Goal: Transaction & Acquisition: Purchase product/service

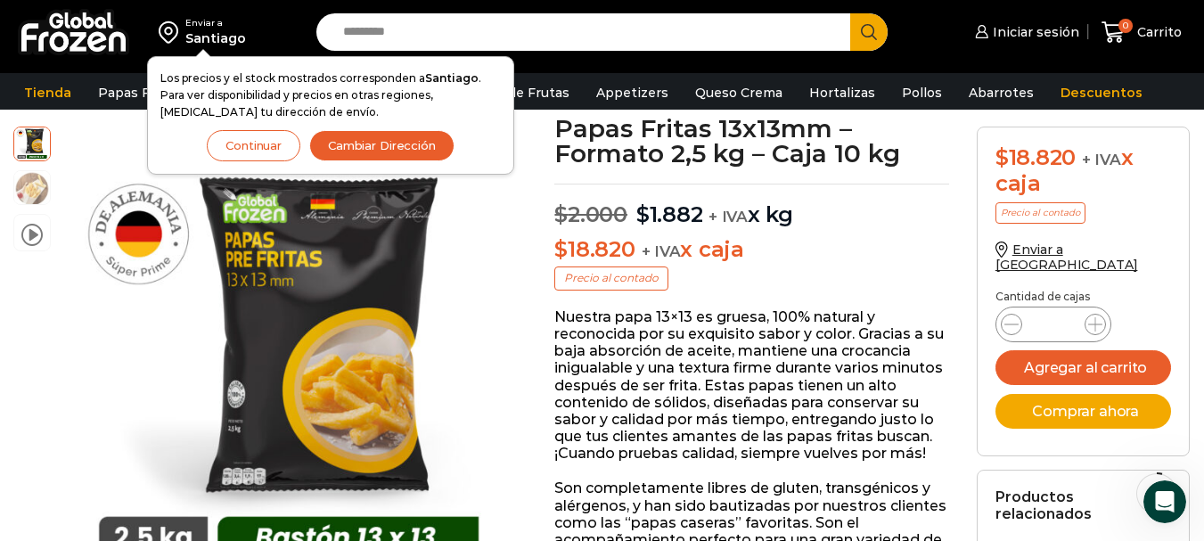
scroll to position [110, 0]
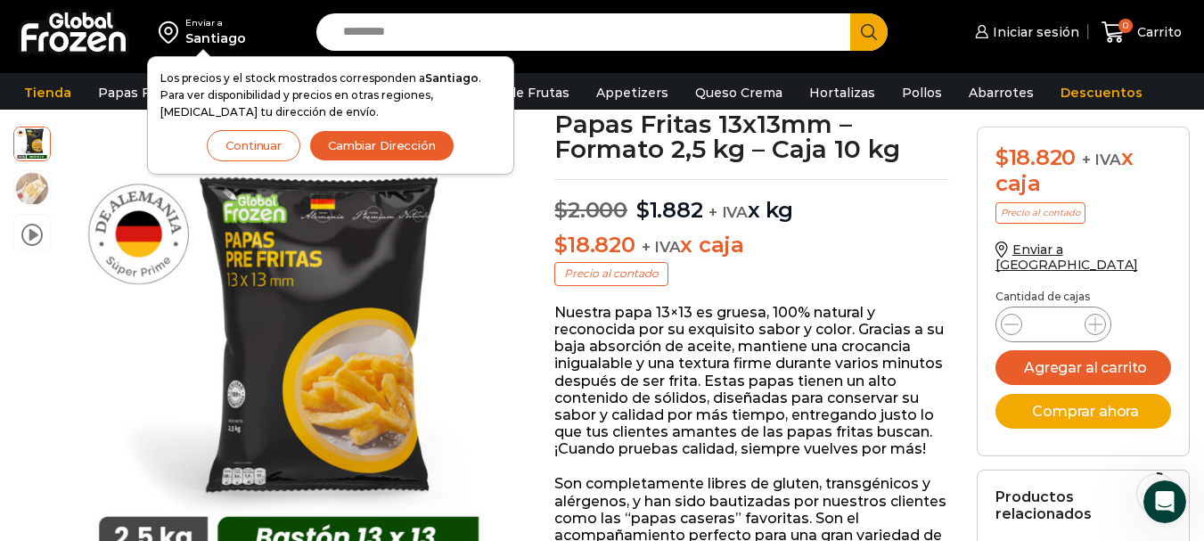
click at [256, 144] on button "Continuar" at bounding box center [254, 145] width 94 height 31
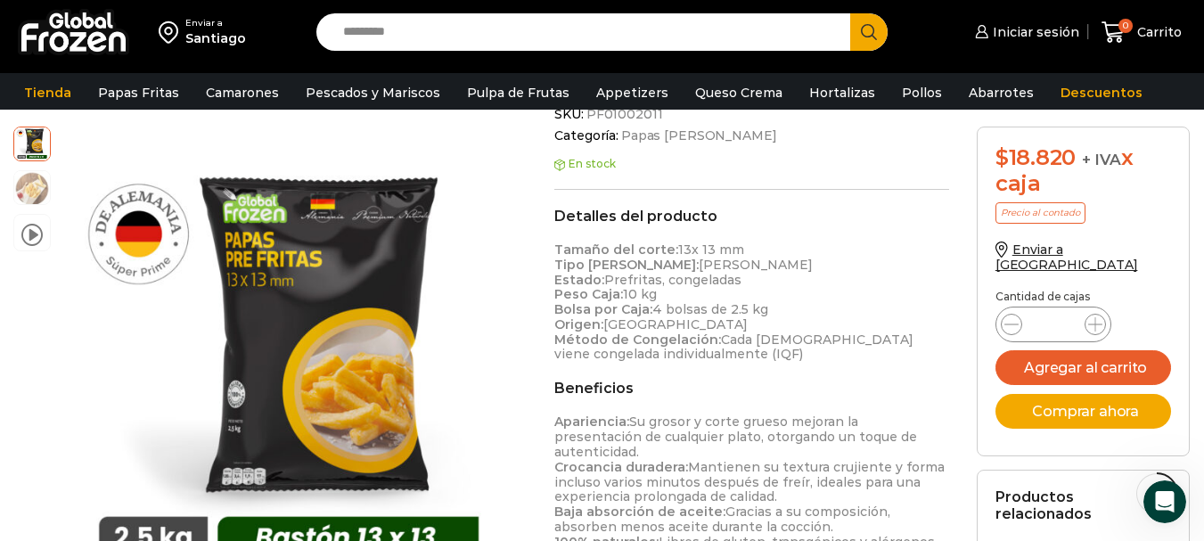
scroll to position [741, 0]
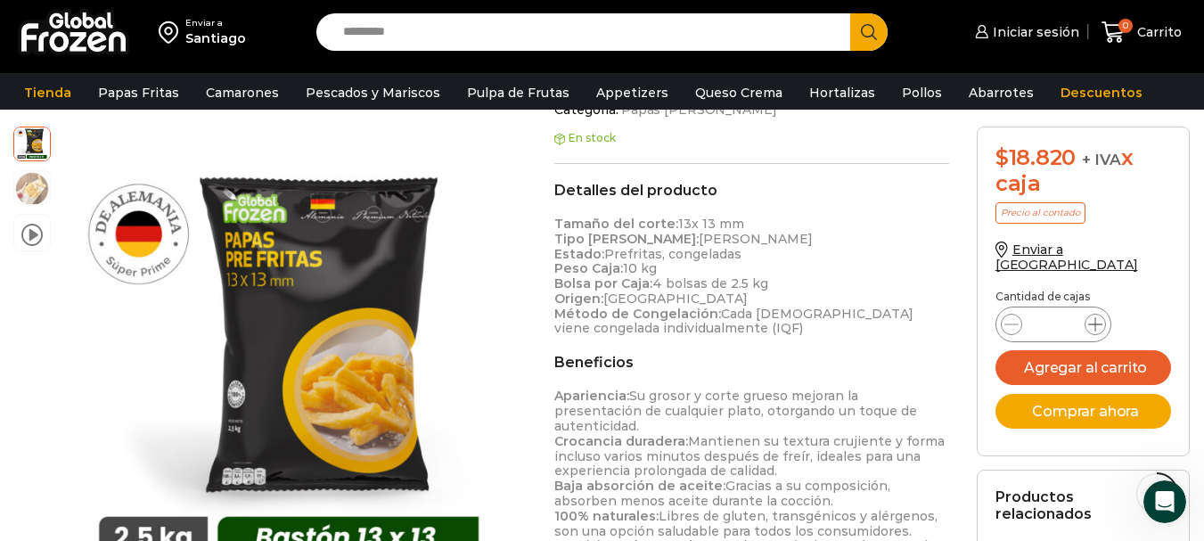
click at [1092, 317] on icon at bounding box center [1096, 324] width 14 height 14
type input "*"
click at [1082, 353] on button "Agregar al carrito" at bounding box center [1084, 367] width 177 height 35
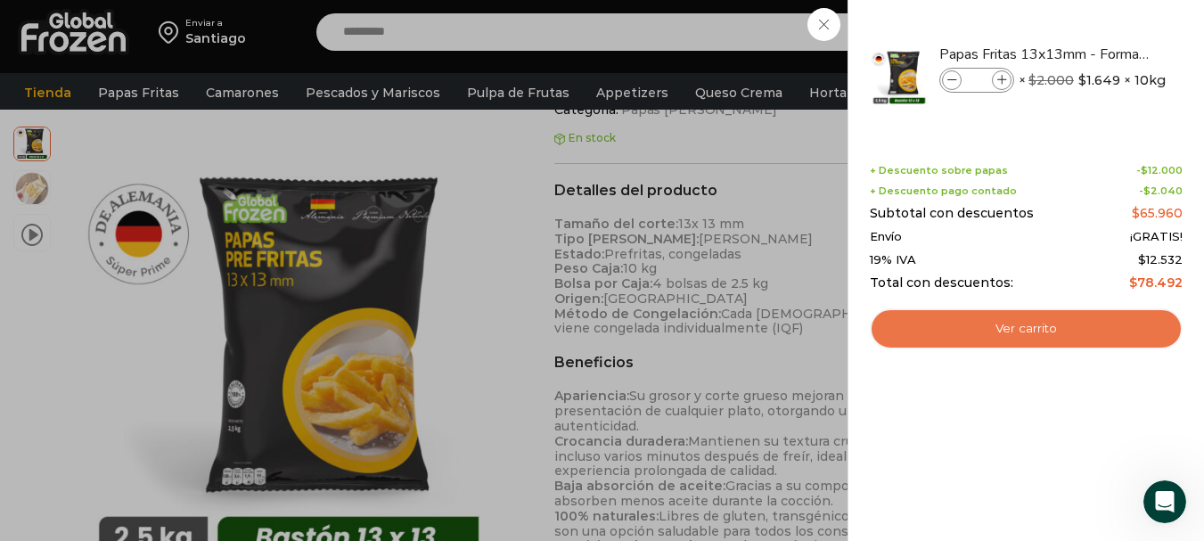
click at [1015, 327] on link "Ver carrito" at bounding box center [1026, 328] width 313 height 41
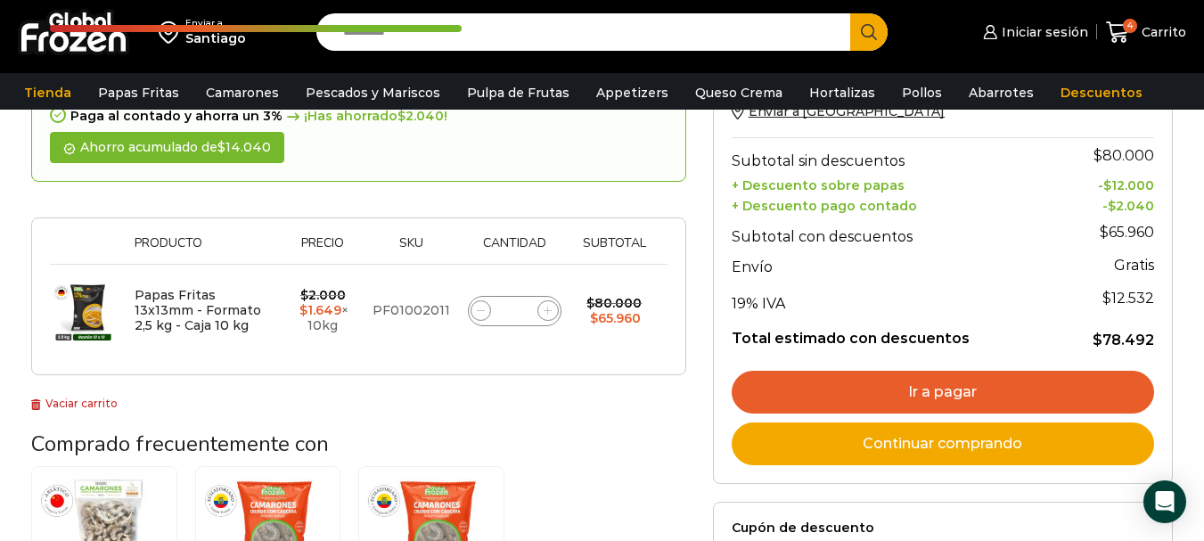
scroll to position [208, 0]
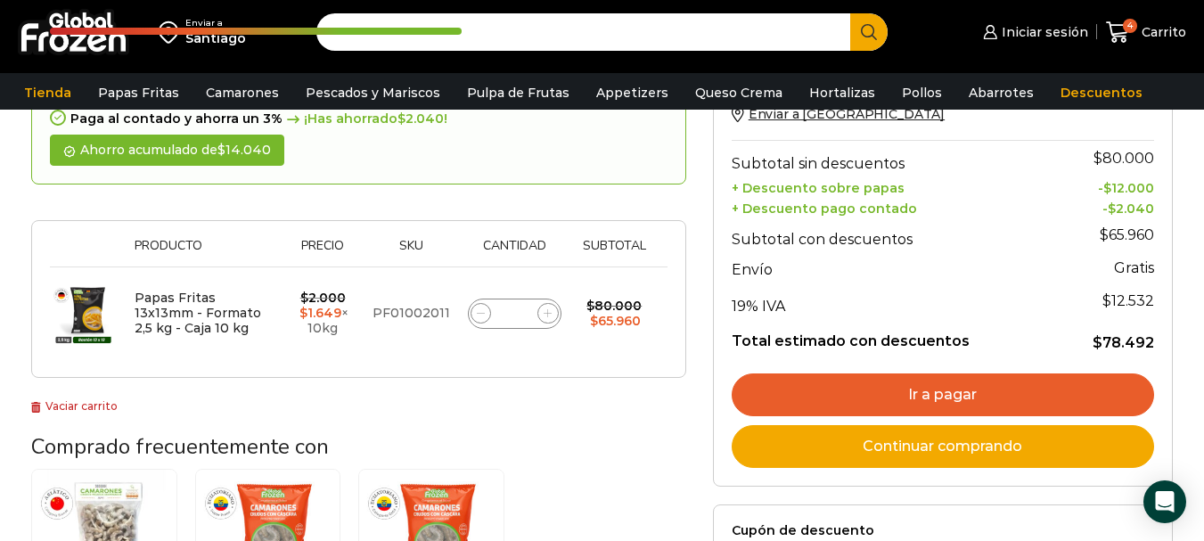
click at [897, 389] on link "Ir a pagar" at bounding box center [943, 395] width 423 height 43
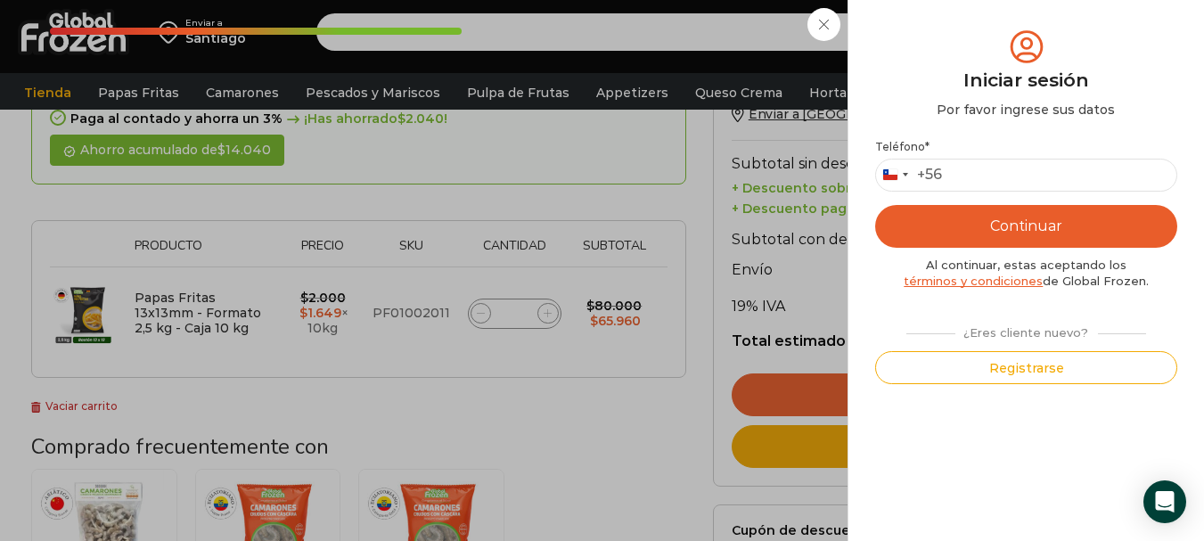
click at [979, 21] on div "Iniciar sesión Mi cuenta Login Register Iniciar sesión Por favor ingrese sus da…" at bounding box center [1033, 32] width 109 height 36
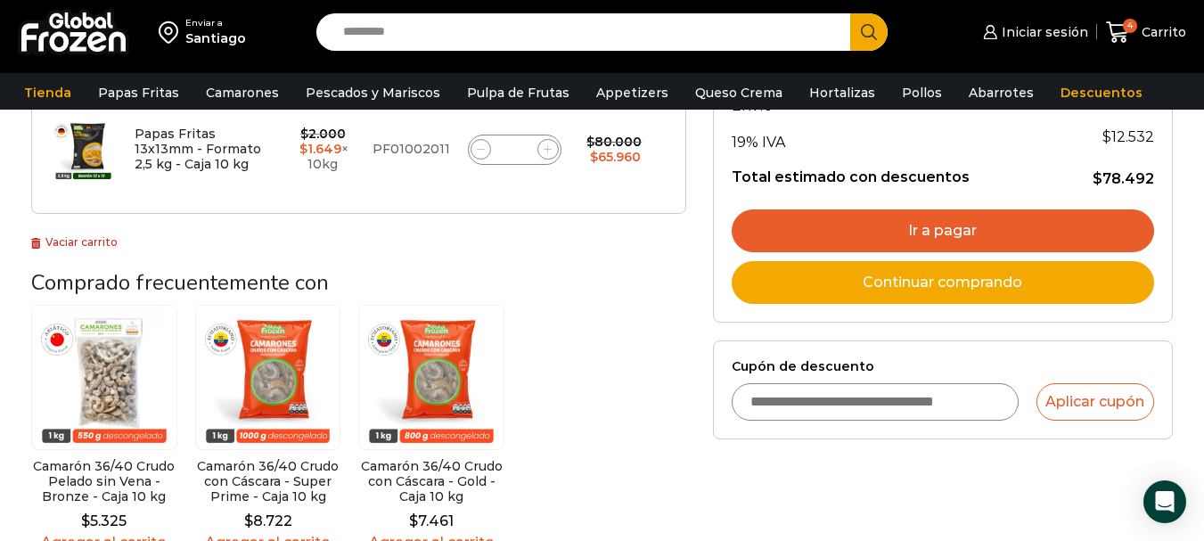
scroll to position [366, 0]
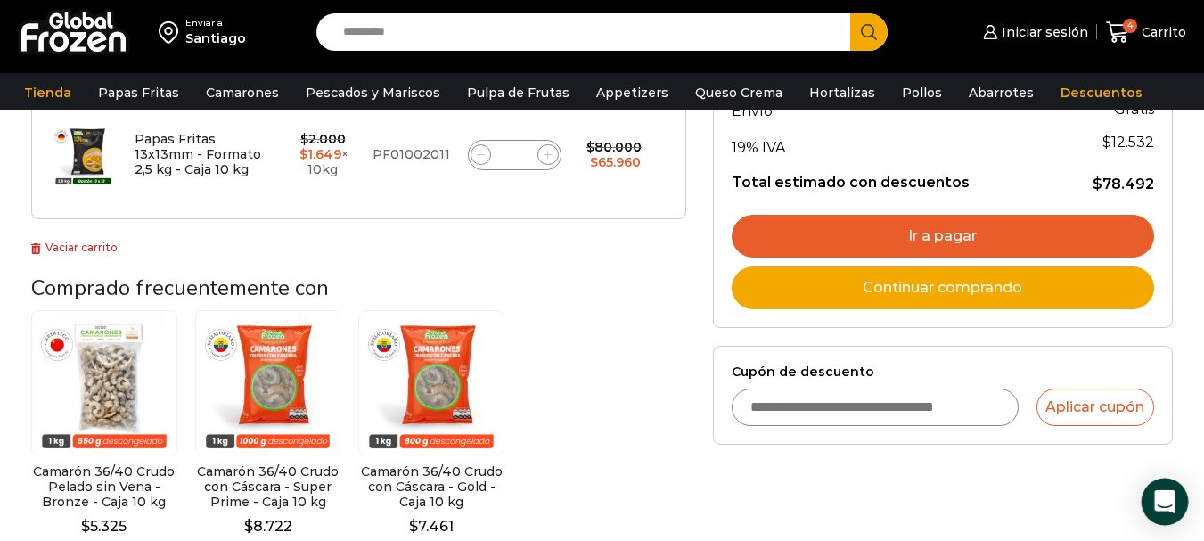
click at [1163, 503] on icon "Open Intercom Messenger" at bounding box center [1165, 501] width 21 height 23
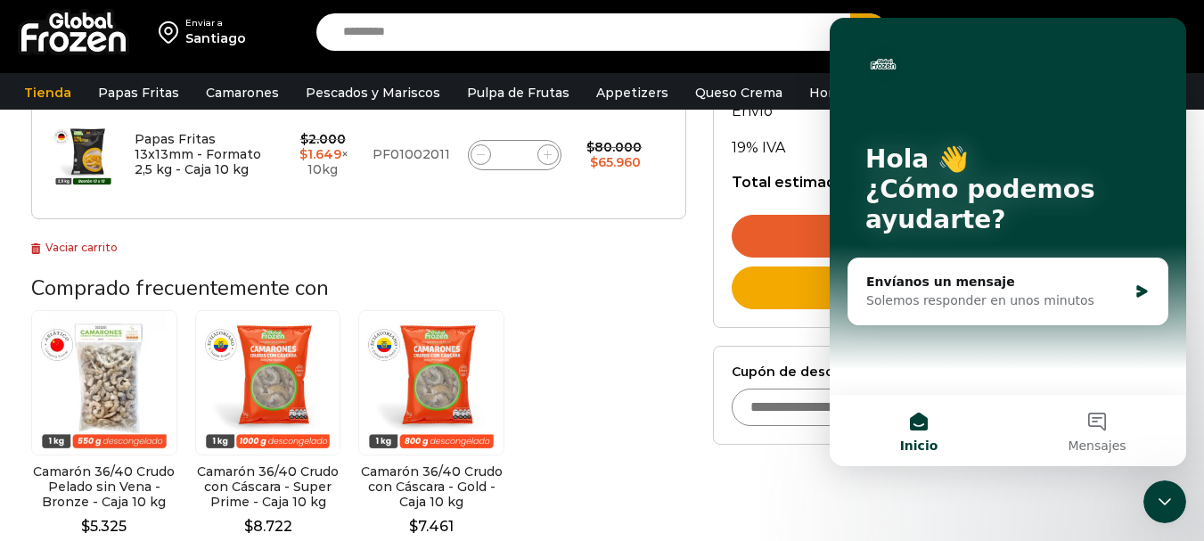
scroll to position [0, 0]
click at [1044, 296] on div "Solemos responder en unos minutos" at bounding box center [997, 301] width 261 height 19
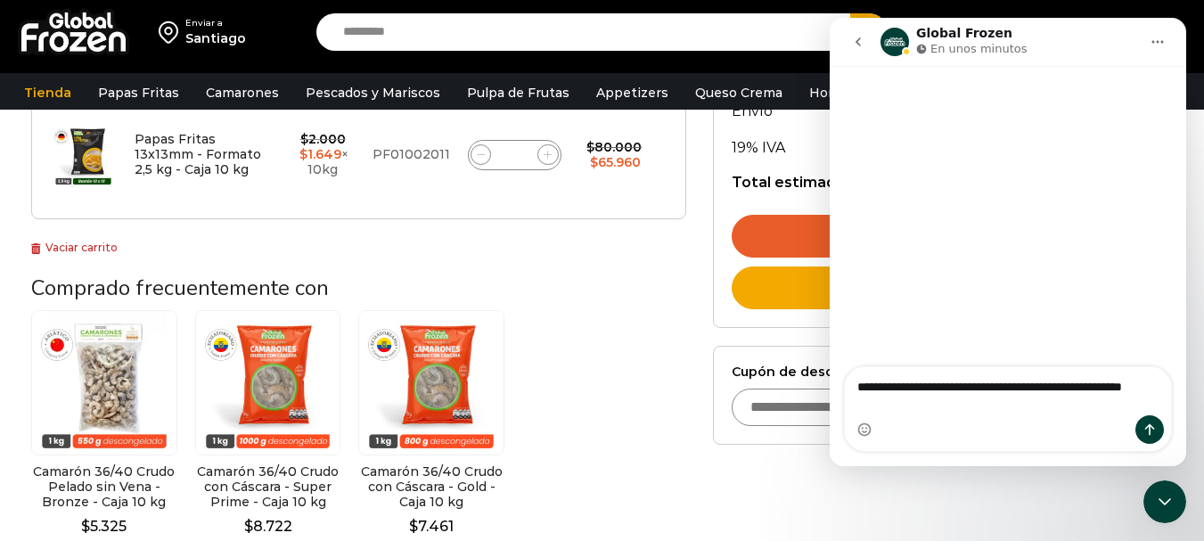
type textarea "**********"
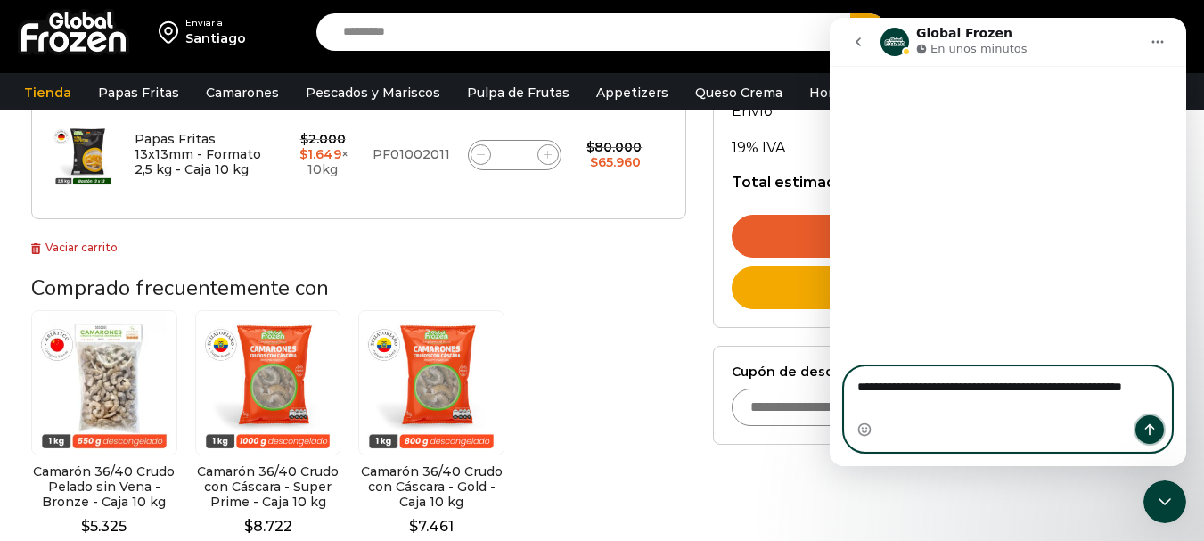
click at [1153, 433] on icon "Enviar un mensaje…" at bounding box center [1150, 430] width 14 height 14
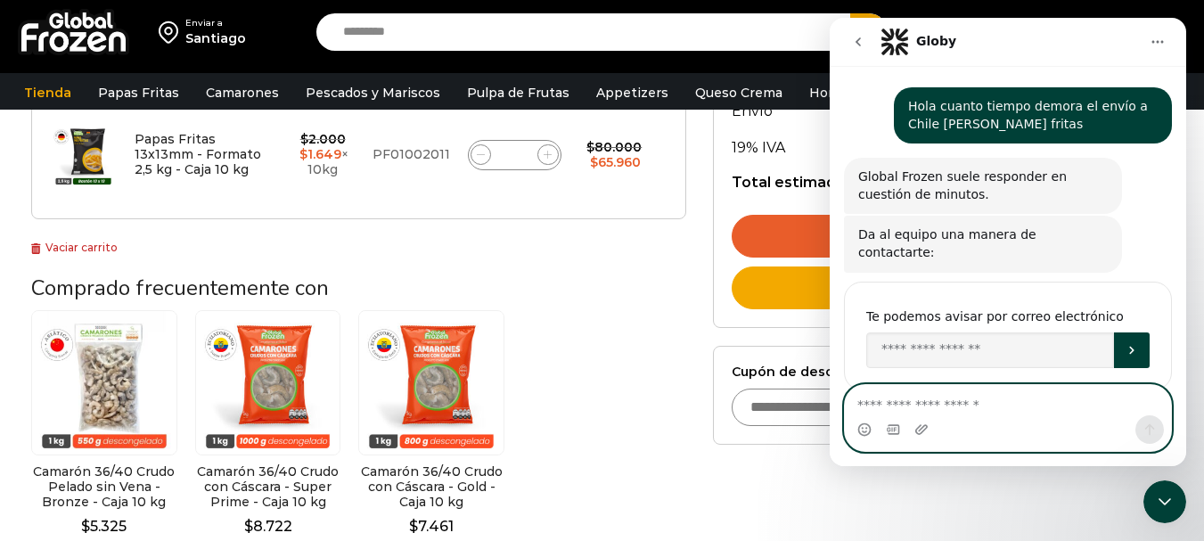
scroll to position [14, 0]
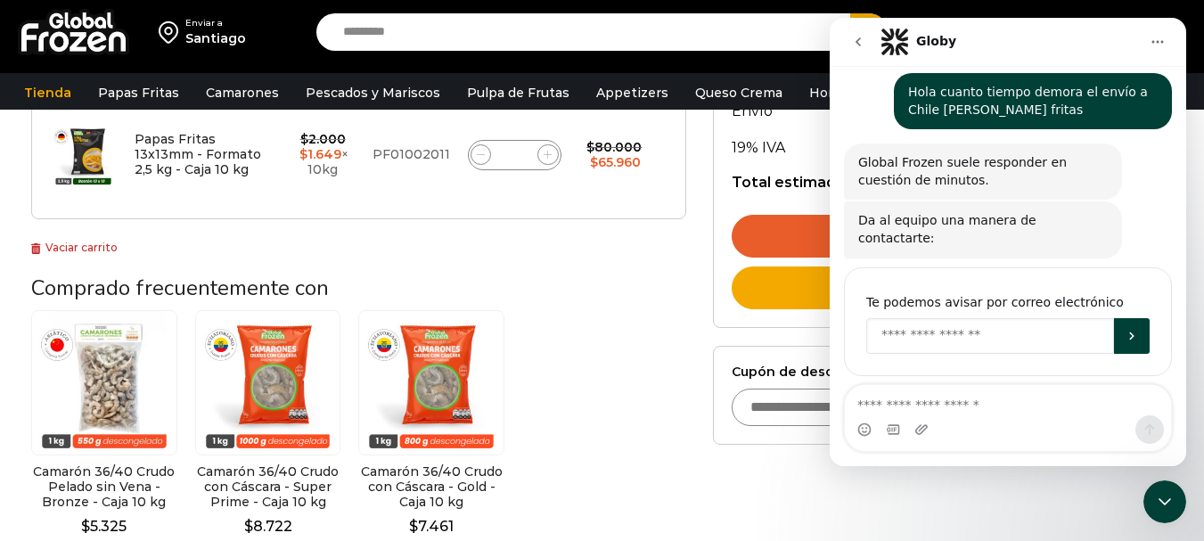
click at [932, 321] on input "Enter your email" at bounding box center [991, 336] width 248 height 36
type input "**********"
click at [1126, 329] on icon "Enviar" at bounding box center [1132, 336] width 14 height 14
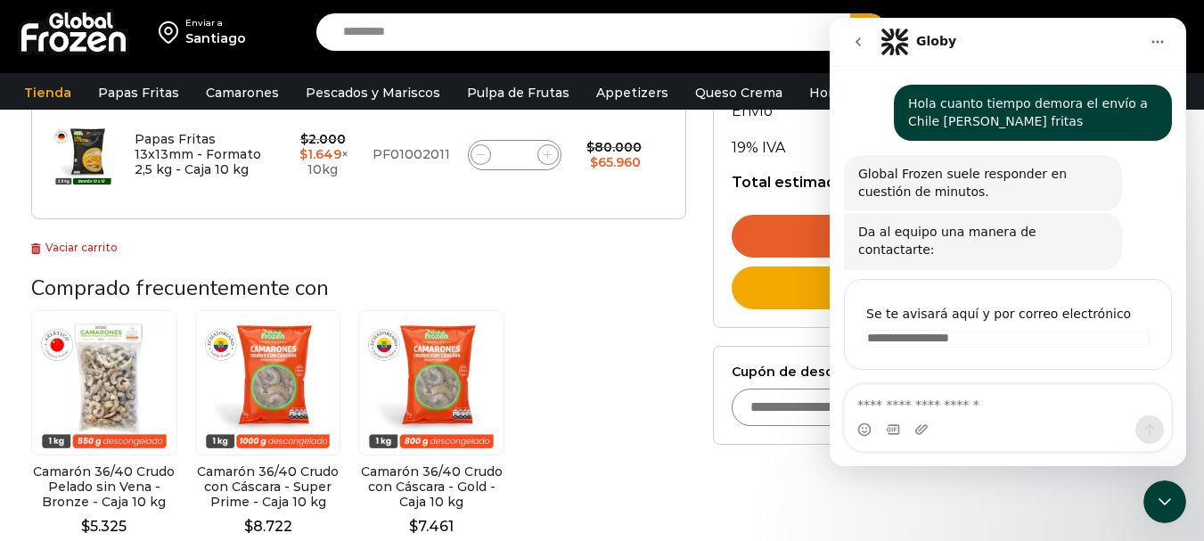
scroll to position [0, 0]
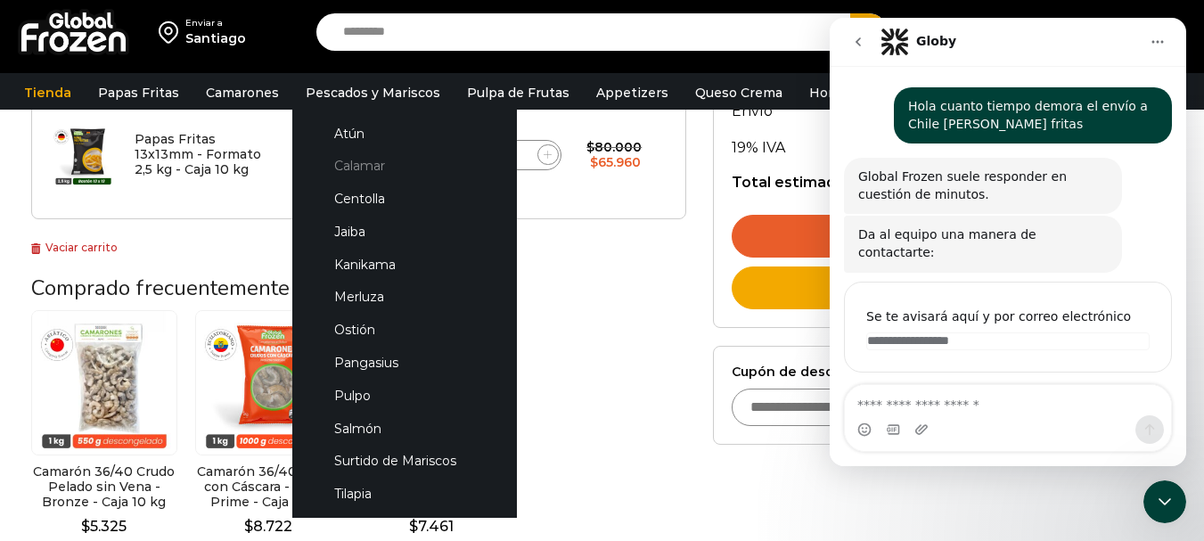
click at [358, 162] on link "Calamar" at bounding box center [404, 166] width 189 height 33
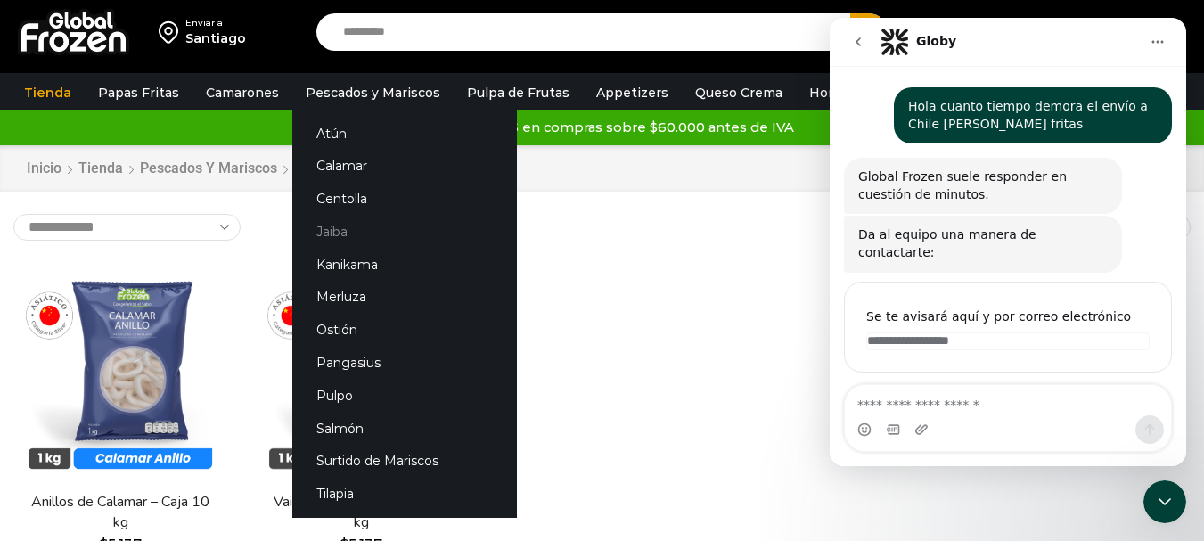
click at [324, 230] on link "Jaiba" at bounding box center [404, 231] width 225 height 33
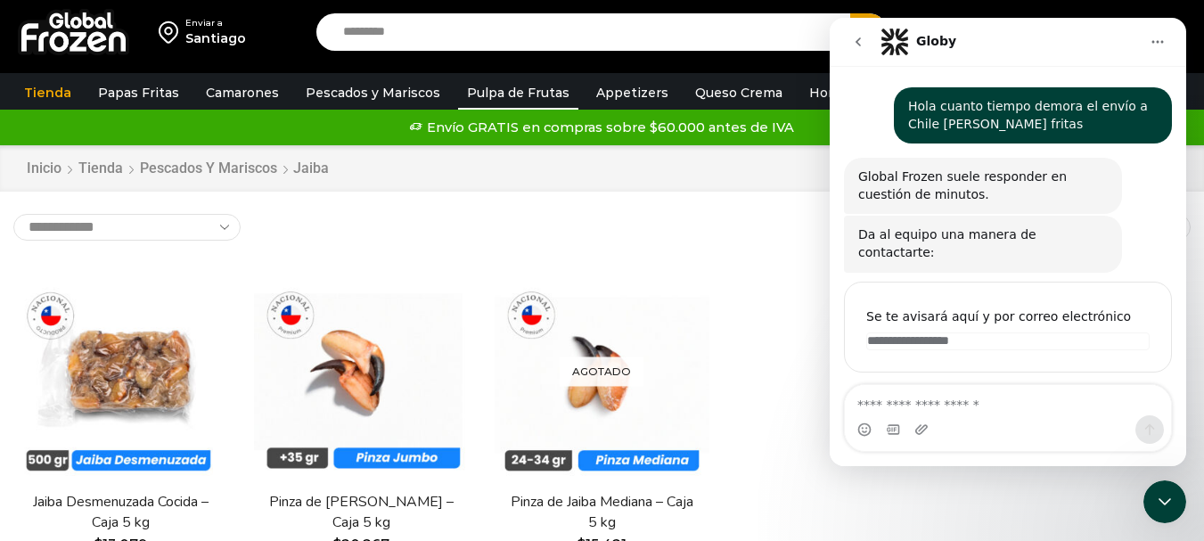
click at [519, 83] on link "Pulpa de Frutas" at bounding box center [518, 93] width 120 height 34
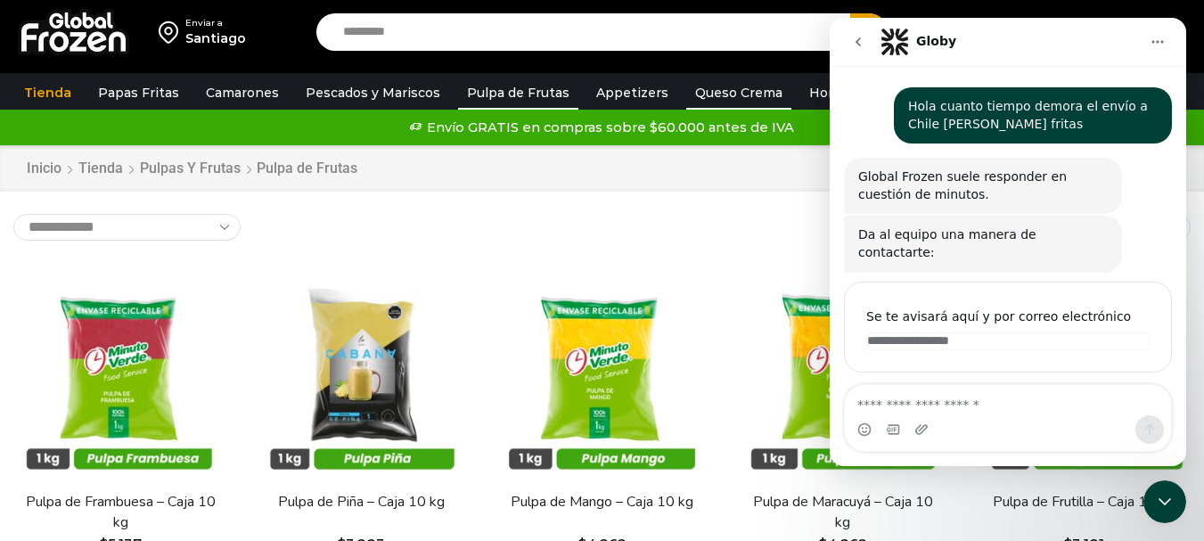
click at [742, 85] on link "Queso Crema" at bounding box center [738, 93] width 105 height 34
